Goal: Feedback & Contribution: Submit feedback/report problem

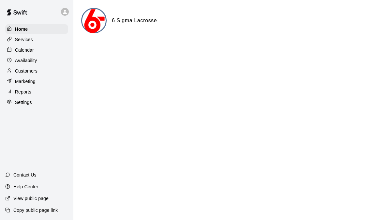
click at [26, 106] on div "Settings" at bounding box center [36, 102] width 63 height 10
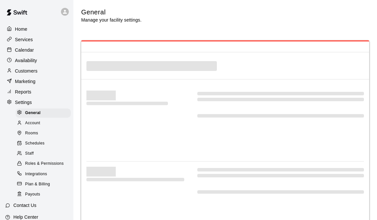
select select "**"
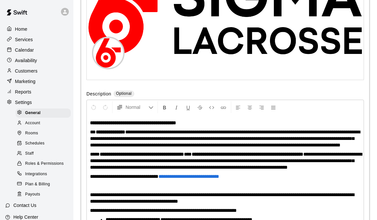
scroll to position [1522, 0]
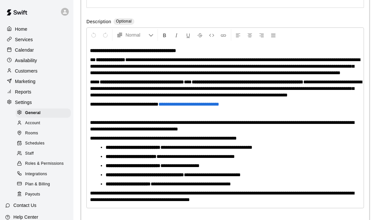
click at [38, 190] on div "Payouts" at bounding box center [43, 194] width 55 height 9
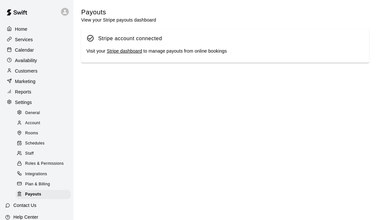
click at [131, 52] on link "Stripe dashboard" at bounding box center [124, 50] width 35 height 5
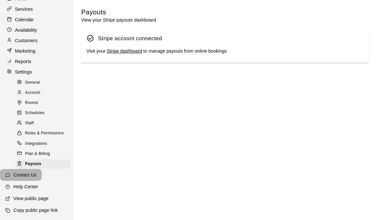
click at [34, 179] on div "Contact Us" at bounding box center [21, 175] width 42 height 12
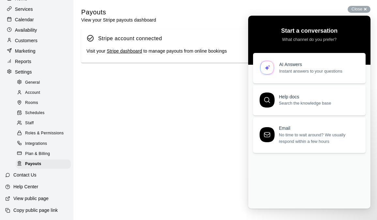
scroll to position [0, 0]
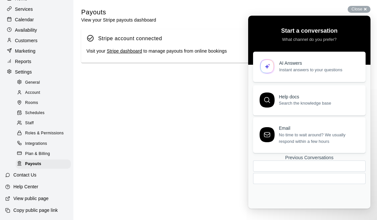
click at [296, 68] on span "Instant answers to your questions" at bounding box center [318, 70] width 79 height 7
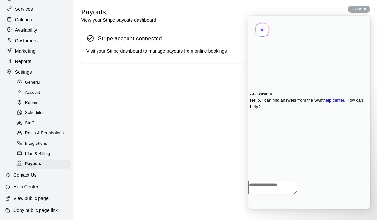
type textarea "*"
type textarea "*******"
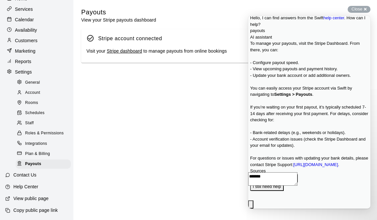
scroll to position [161, 0]
click at [284, 182] on button "I still need help" at bounding box center [267, 186] width 34 height 8
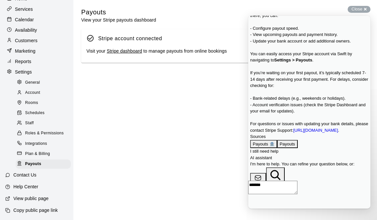
scroll to position [225, 0]
click at [264, 183] on div "Email" at bounding box center [258, 186] width 11 height 7
type input "**********"
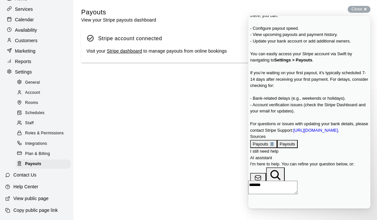
type textarea "**********"
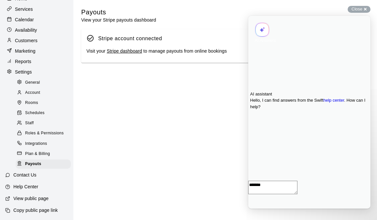
click at [131, 53] on link "Stripe dashboard" at bounding box center [124, 50] width 35 height 5
click at [254, 208] on button "Close" at bounding box center [251, 212] width 5 height 8
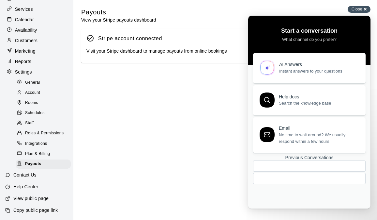
click at [364, 10] on div "Close cross-small" at bounding box center [359, 9] width 23 height 7
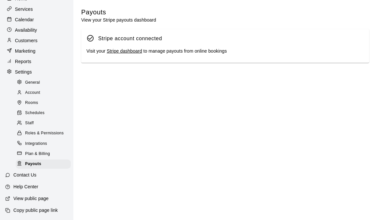
click at [135, 55] on div "Stripe account connected Visit your Stripe dashboard to manage payouts from onl…" at bounding box center [225, 46] width 288 height 34
click at [130, 51] on link "Stripe dashboard" at bounding box center [124, 50] width 35 height 5
click at [120, 53] on link "Stripe dashboard" at bounding box center [124, 50] width 35 height 5
